Goal: Task Accomplishment & Management: Use online tool/utility

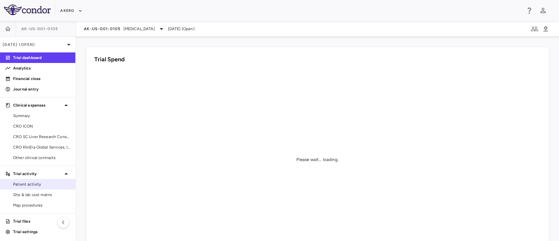
click at [32, 186] on span "Patient activity" at bounding box center [41, 184] width 57 height 6
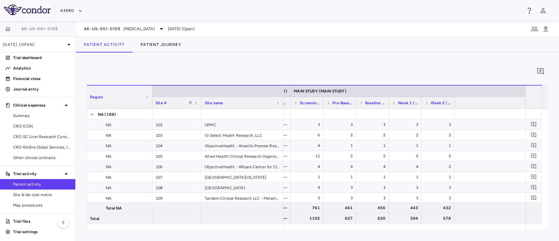
scroll to position [0, 182]
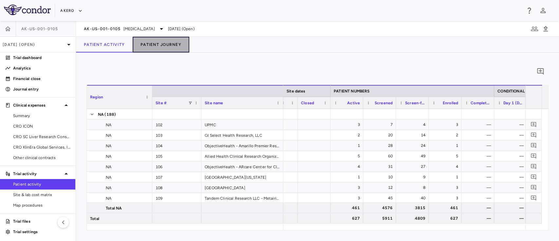
click at [176, 48] on button "Patient Journey" at bounding box center [161, 45] width 57 height 16
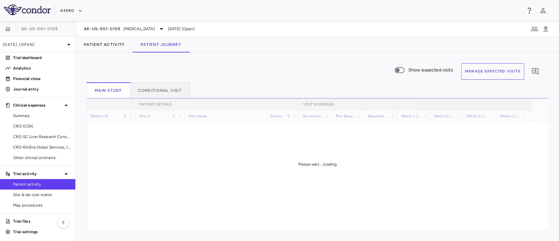
click at [491, 74] on button "Manage Expected Visits" at bounding box center [493, 71] width 64 height 16
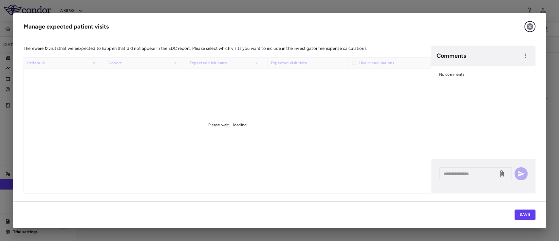
click at [530, 28] on icon "button" at bounding box center [530, 26] width 7 height 7
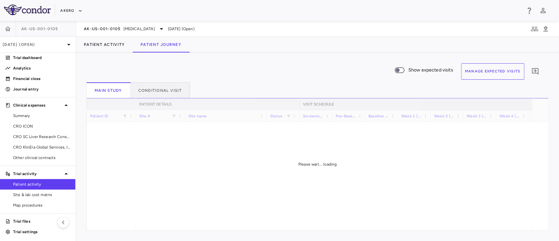
click at [498, 76] on button "Manage Expected Visits" at bounding box center [493, 71] width 64 height 16
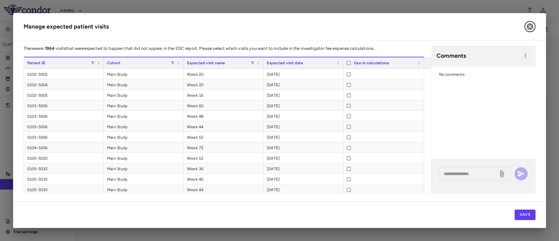
click at [528, 27] on icon "button" at bounding box center [530, 26] width 7 height 7
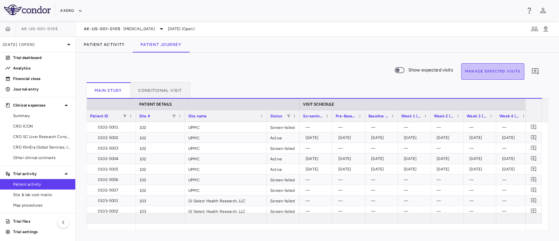
click at [480, 74] on button "Manage Expected Visits" at bounding box center [493, 71] width 64 height 16
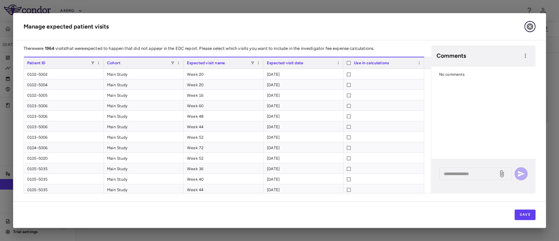
click at [530, 30] on icon "button" at bounding box center [530, 27] width 8 height 8
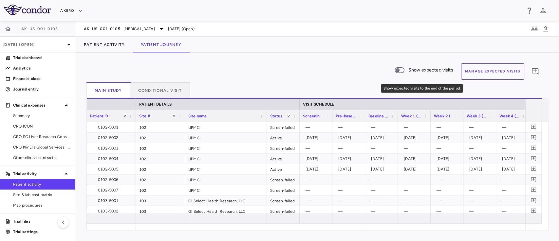
click at [410, 69] on span "Show expected visits" at bounding box center [430, 69] width 45 height 7
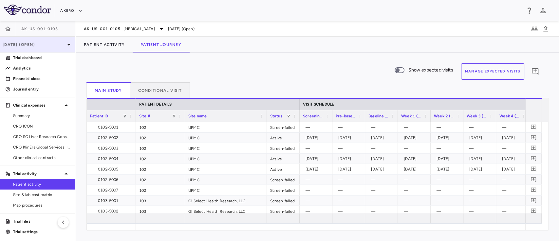
click at [60, 39] on div "[DATE] (Open)" at bounding box center [37, 45] width 75 height 16
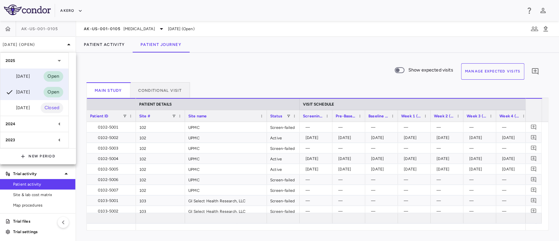
click at [35, 74] on div "[DATE] Open" at bounding box center [34, 76] width 68 height 16
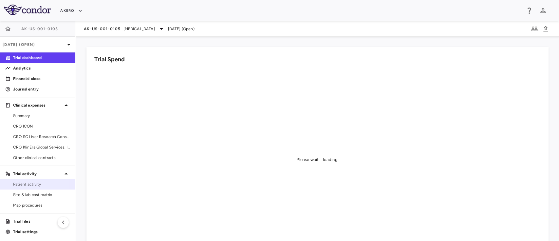
click at [31, 185] on span "Patient activity" at bounding box center [41, 184] width 57 height 6
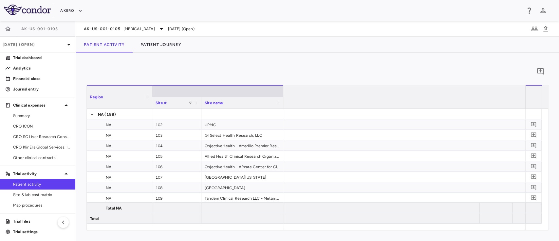
scroll to position [0, 1330]
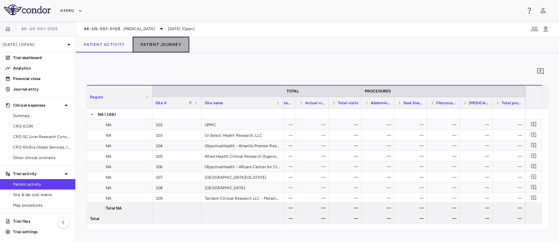
click at [175, 41] on button "Patient Journey" at bounding box center [161, 45] width 57 height 16
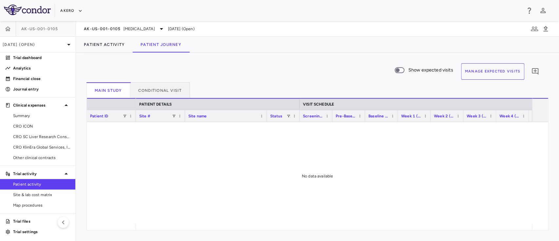
click at [500, 68] on button "Manage Expected Visits" at bounding box center [493, 71] width 64 height 16
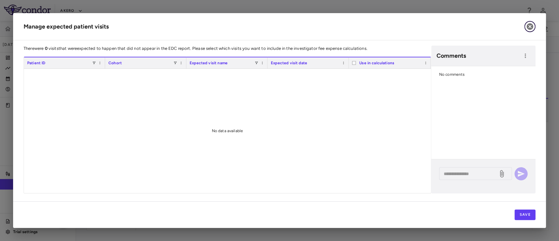
click at [529, 25] on icon "button" at bounding box center [530, 26] width 7 height 7
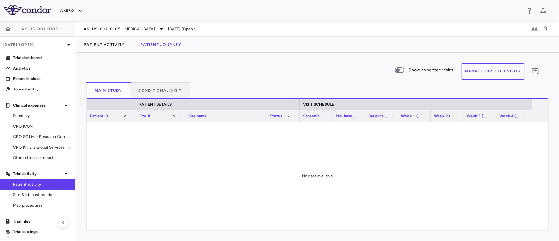
click at [506, 72] on button "Manage Expected Visits" at bounding box center [493, 71] width 64 height 16
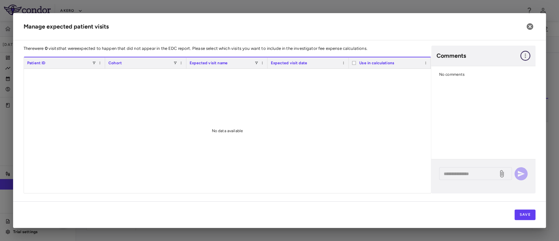
click at [525, 56] on icon "button" at bounding box center [525, 55] width 1 height 4
click at [390, 108] on div at bounding box center [279, 120] width 559 height 241
click at [422, 62] on div "Use in calculations" at bounding box center [393, 62] width 68 height 11
click at [425, 63] on span at bounding box center [426, 63] width 4 height 4
click at [526, 29] on icon "button" at bounding box center [530, 27] width 8 height 8
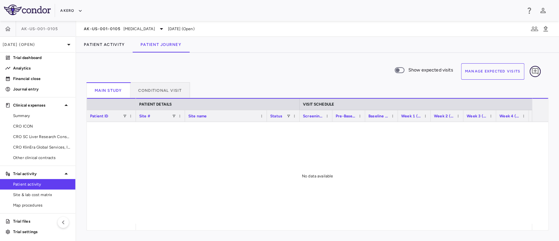
click at [537, 72] on icon "Add comment" at bounding box center [535, 71] width 8 height 8
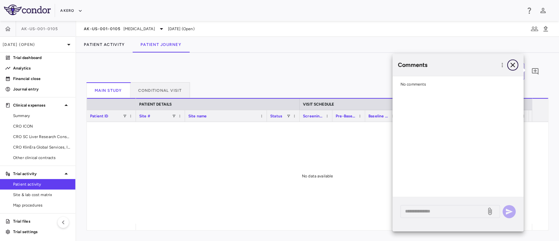
click at [511, 64] on icon "button" at bounding box center [513, 65] width 5 height 5
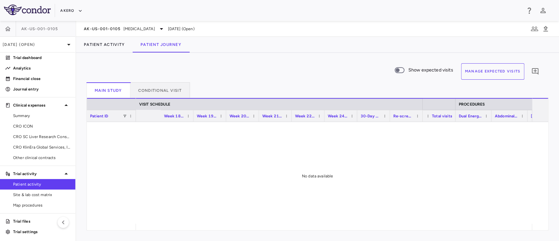
scroll to position [0, 1287]
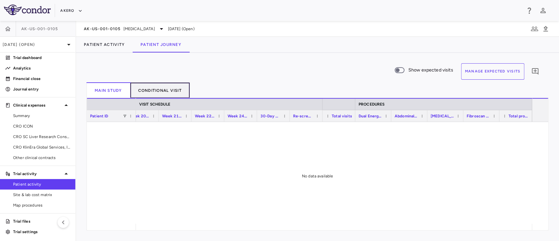
click at [167, 87] on button "Conditional Visit" at bounding box center [160, 90] width 60 height 16
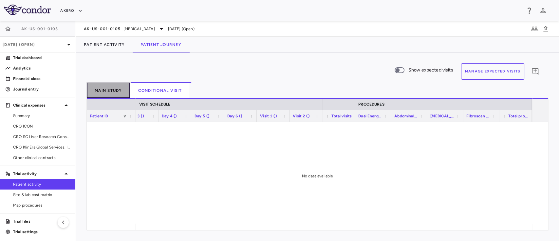
click at [110, 87] on button "Main Study" at bounding box center [108, 90] width 44 height 16
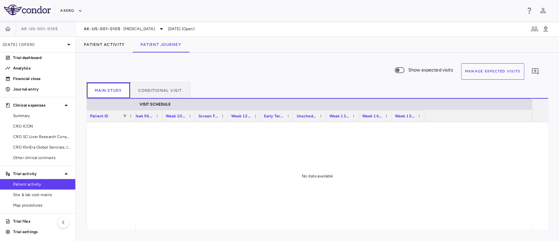
scroll to position [0, 504]
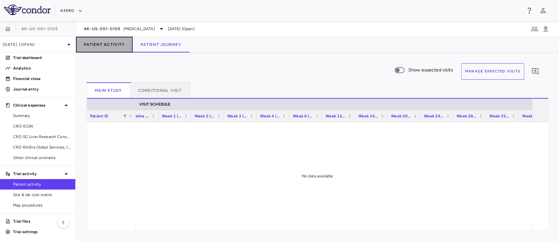
click at [114, 42] on button "Patient Activity" at bounding box center [104, 45] width 57 height 16
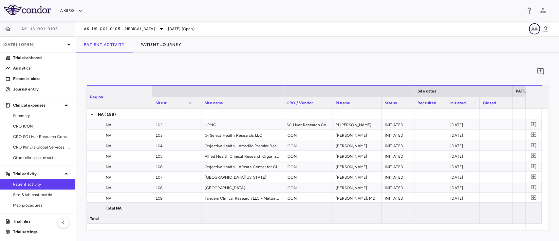
click at [535, 29] on icon "button" at bounding box center [534, 29] width 7 height 5
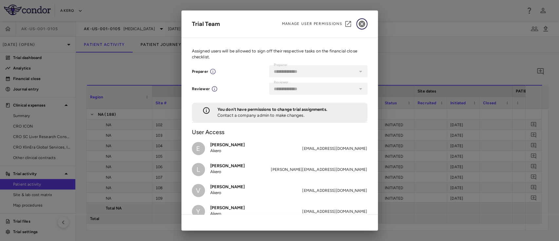
click at [360, 22] on icon "button" at bounding box center [362, 24] width 7 height 7
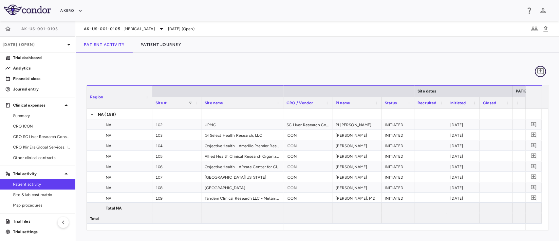
click at [540, 72] on icon "Add comment" at bounding box center [541, 71] width 8 height 8
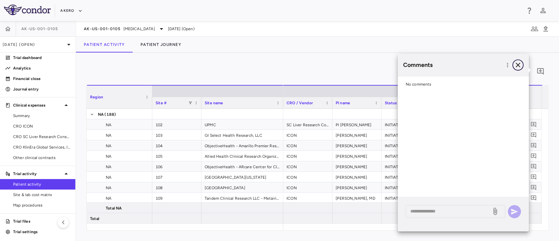
click at [518, 68] on icon "button" at bounding box center [518, 65] width 8 height 8
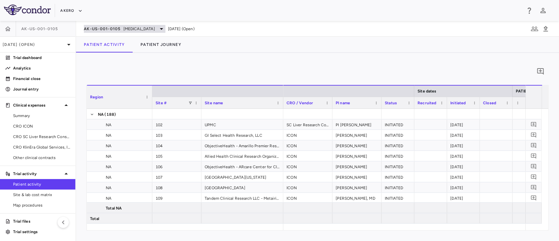
click at [155, 28] on span "[MEDICAL_DATA]" at bounding box center [138, 29] width 31 height 6
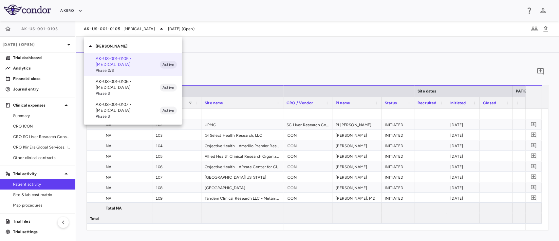
click at [49, 43] on div at bounding box center [279, 120] width 559 height 241
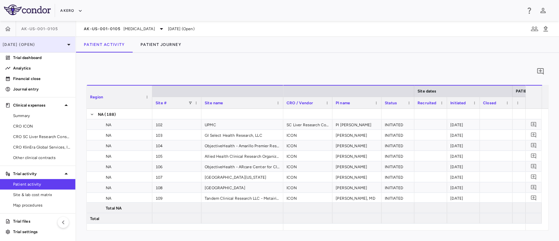
click at [44, 47] on p "[DATE] (Open)" at bounding box center [34, 45] width 62 height 6
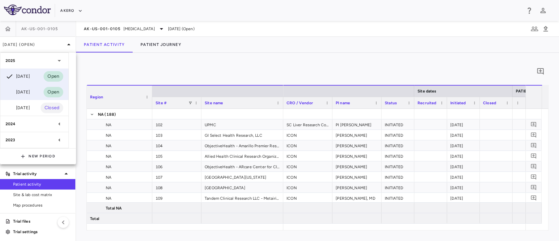
click at [26, 95] on div "[DATE]" at bounding box center [18, 92] width 24 height 8
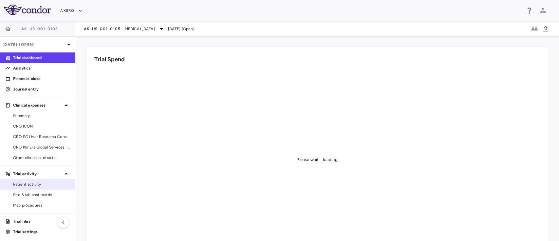
click at [35, 180] on link "Patient activity" at bounding box center [37, 184] width 75 height 10
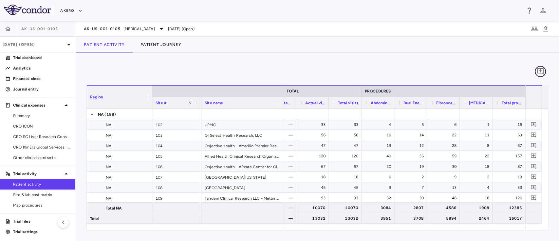
click at [540, 73] on icon "Add comment" at bounding box center [540, 71] width 7 height 7
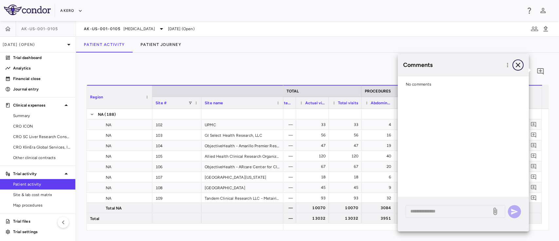
click at [516, 67] on icon "button" at bounding box center [518, 65] width 5 height 5
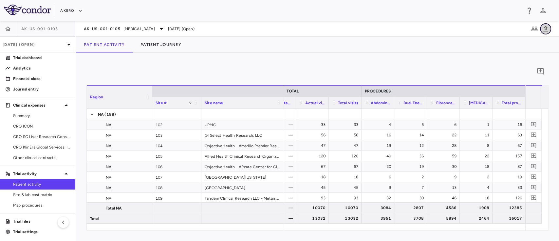
click at [547, 27] on icon "button" at bounding box center [546, 29] width 8 height 8
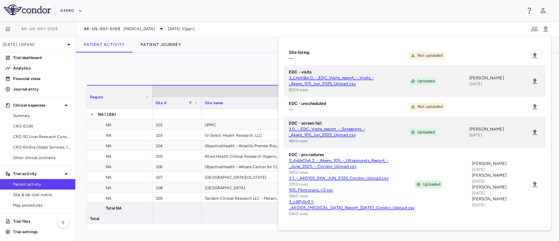
click at [152, 65] on div "0" at bounding box center [317, 71] width 462 height 16
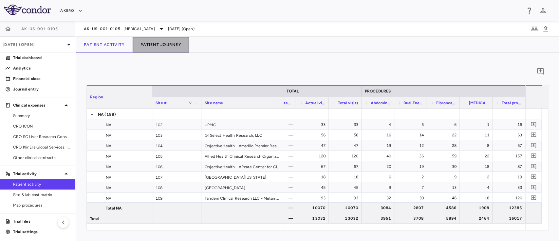
click at [165, 46] on button "Patient Journey" at bounding box center [161, 45] width 57 height 16
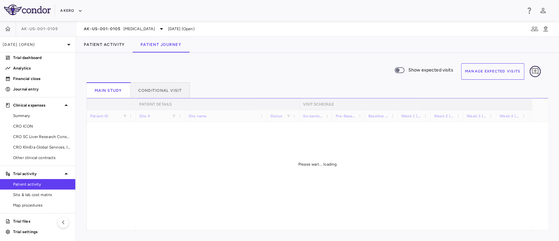
click at [537, 72] on icon "Add comment" at bounding box center [535, 71] width 8 height 8
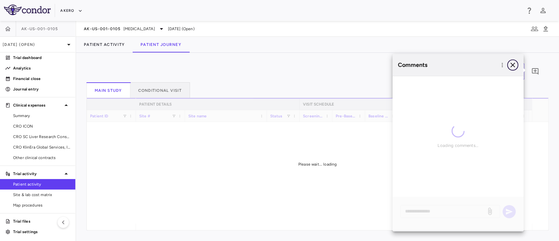
click at [507, 63] on button "button" at bounding box center [512, 64] width 11 height 11
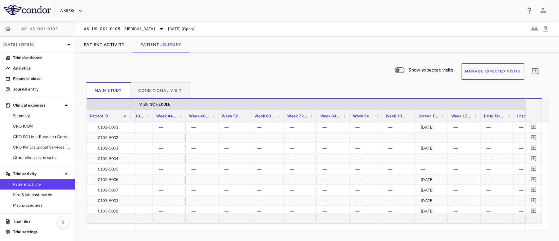
click at [376, 116] on span at bounding box center [377, 116] width 4 height 4
click at [313, 77] on div "Show expected visits Manage Expected Visits 0" at bounding box center [314, 72] width 457 height 19
click at [147, 92] on button "Conditional Visit" at bounding box center [160, 90] width 60 height 16
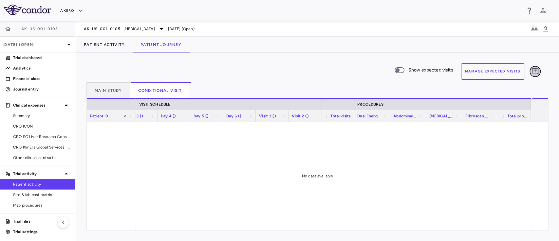
click at [537, 72] on icon "Add comment" at bounding box center [535, 71] width 8 height 8
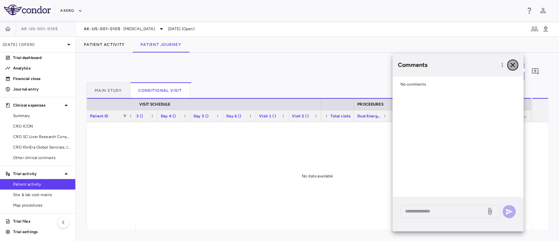
click at [511, 65] on icon "button" at bounding box center [513, 65] width 8 height 8
